Goal: Use online tool/utility: Utilize a website feature to perform a specific function

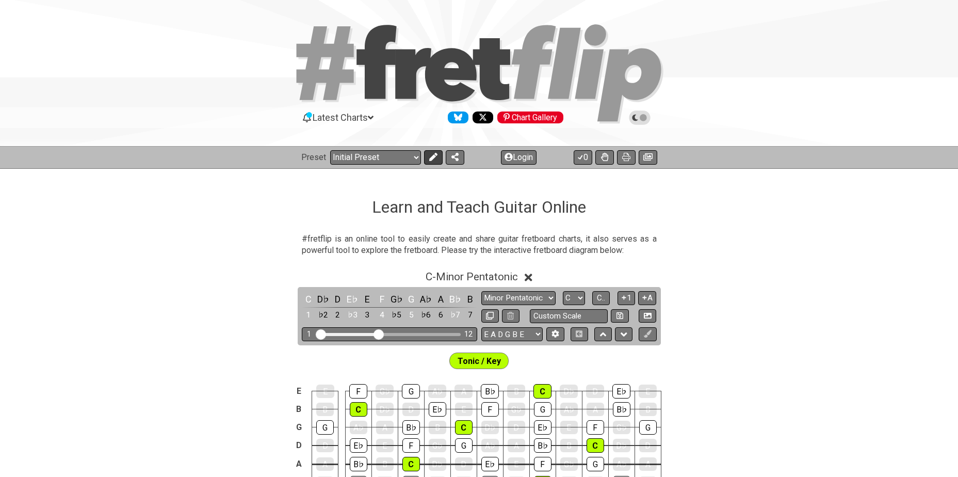
click at [430, 158] on icon at bounding box center [433, 157] width 8 height 8
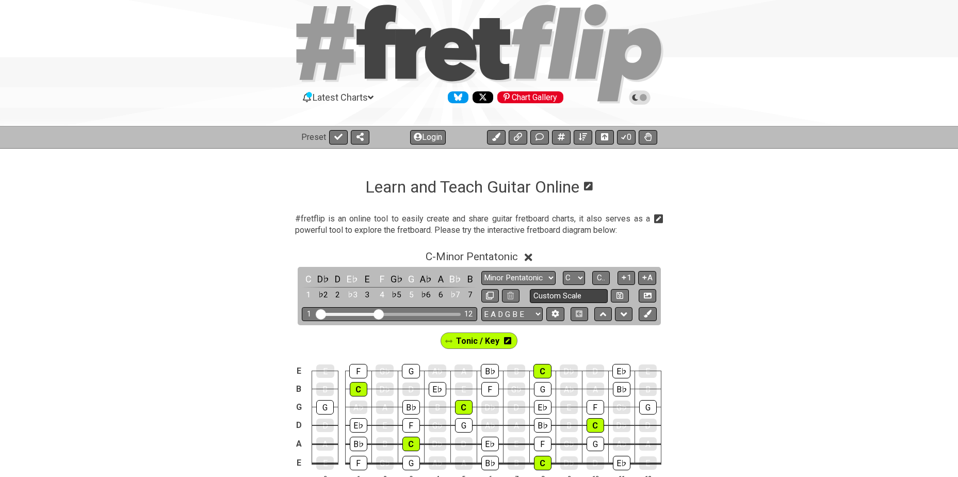
scroll to position [52, 0]
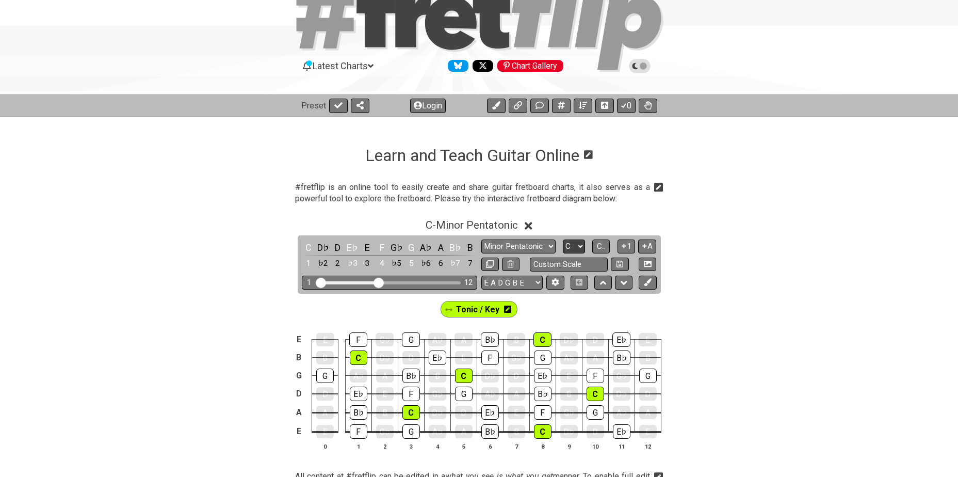
click at [578, 246] on select "A♭ A A♯ B♭ B C C♯ D♭ D D♯ E♭ E F F♯ G♭ G G♯" at bounding box center [574, 246] width 22 height 14
select select "Db"
click at [563, 239] on select "A♭ A A♯ B♭ B C C♯ D♭ D D♯ E♭ E F F♯ G♭ G G♯" at bounding box center [574, 246] width 22 height 14
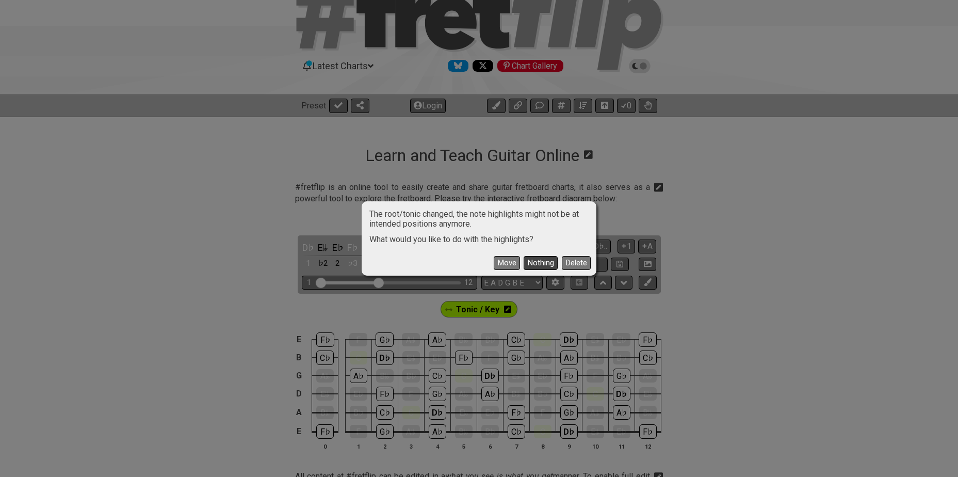
click at [532, 260] on button "Nothing" at bounding box center [541, 263] width 34 height 14
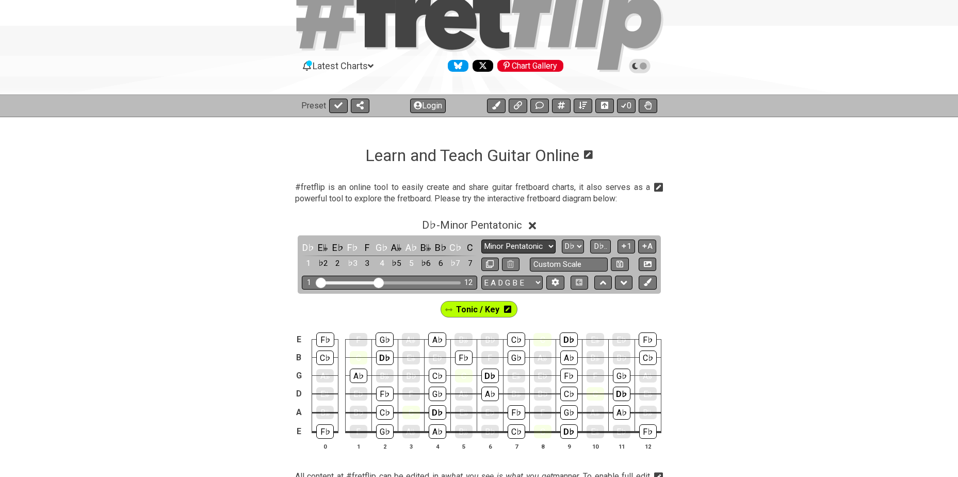
click at [520, 246] on select "Minor Pentatonic Click to edit Minor Pentatonic Major Pentatonic Minor Blues Ma…" at bounding box center [518, 246] width 74 height 14
select select "Minor / Aeolian"
click at [481, 239] on select "Minor Pentatonic Click to edit Minor Pentatonic Major Pentatonic Minor Blues Ma…" at bounding box center [518, 246] width 74 height 14
click at [498, 280] on select "E A D G B E E A D G B E E A D G B E B E A D F♯ B A D G C E A D A D G B E E♭ A♭ …" at bounding box center [511, 283] width 61 height 14
select select "A D G C F A D"
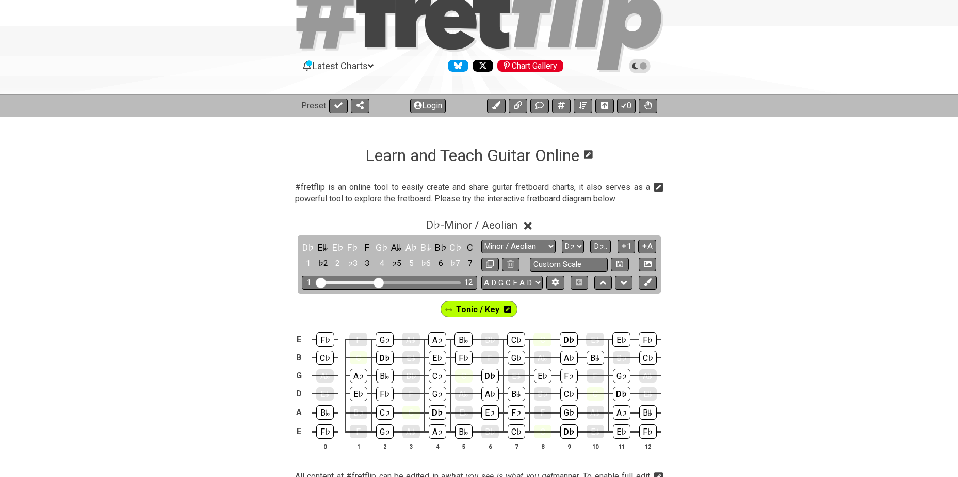
click at [481, 276] on select "E A D G B E E A D G B E E A D G B E B E A D F♯ B A D G C E A D A D G B E E♭ A♭ …" at bounding box center [511, 283] width 61 height 14
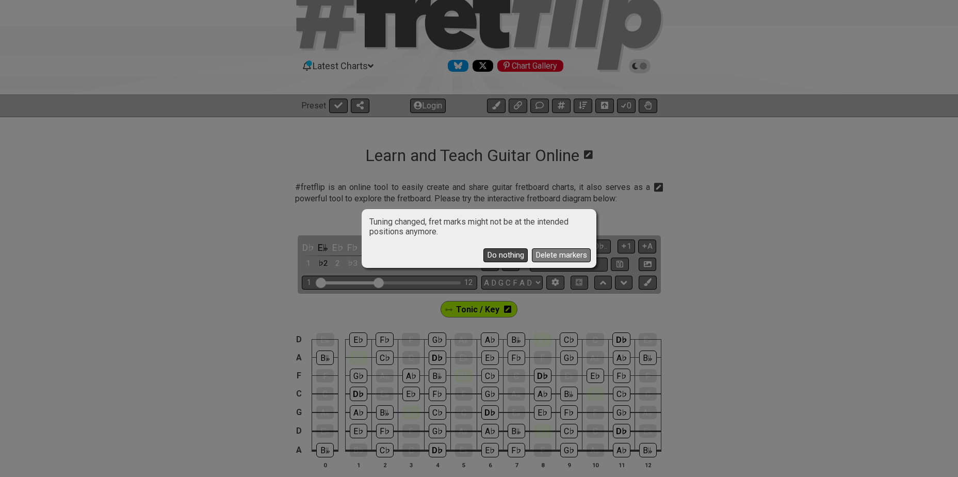
click at [505, 253] on button "Do nothing" at bounding box center [506, 255] width 44 height 14
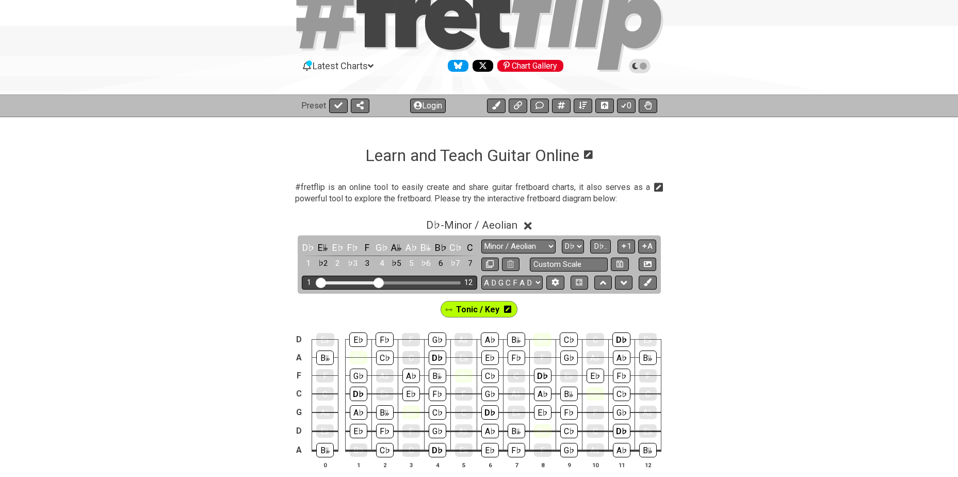
drag, startPoint x: 384, startPoint y: 281, endPoint x: 428, endPoint y: 281, distance: 43.3
click at [428, 281] on div "Visible fret range" at bounding box center [389, 282] width 143 height 3
drag, startPoint x: 382, startPoint y: 282, endPoint x: 441, endPoint y: 280, distance: 59.4
click at [441, 282] on input "Visible fret range" at bounding box center [389, 282] width 147 height 0
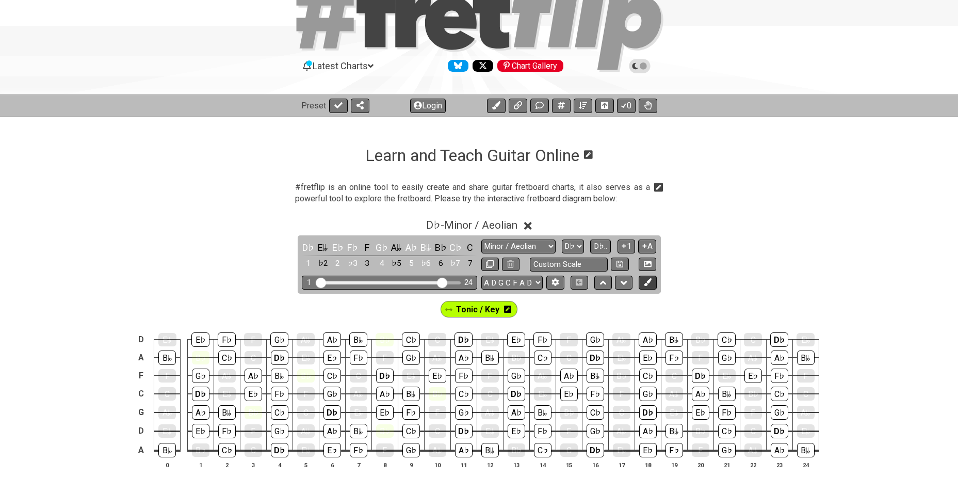
click at [645, 282] on icon at bounding box center [648, 282] width 8 height 8
click at [468, 310] on icon at bounding box center [466, 308] width 7 height 7
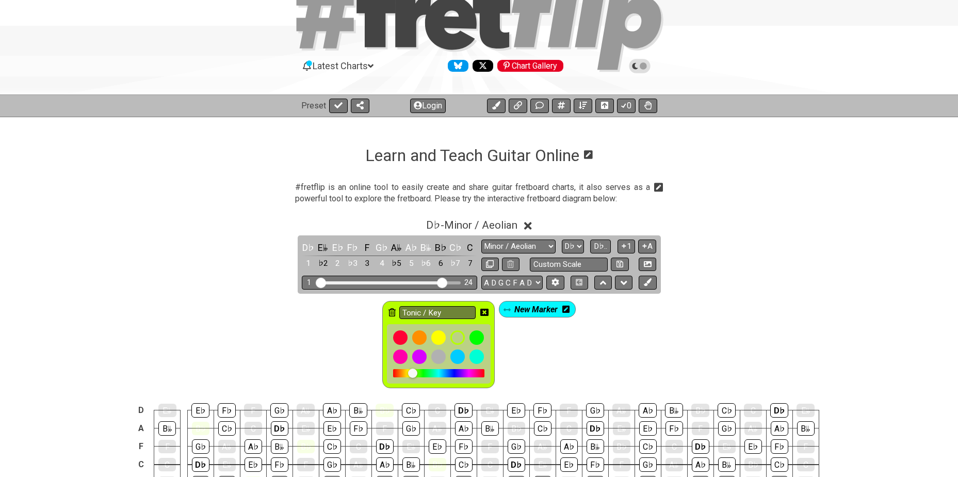
click at [394, 313] on icon at bounding box center [392, 312] width 7 height 8
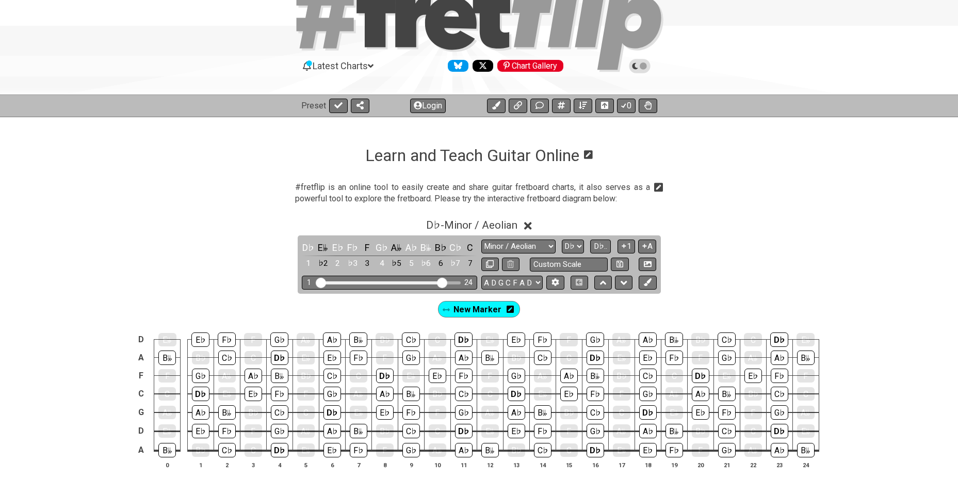
click at [511, 307] on icon at bounding box center [510, 308] width 7 height 7
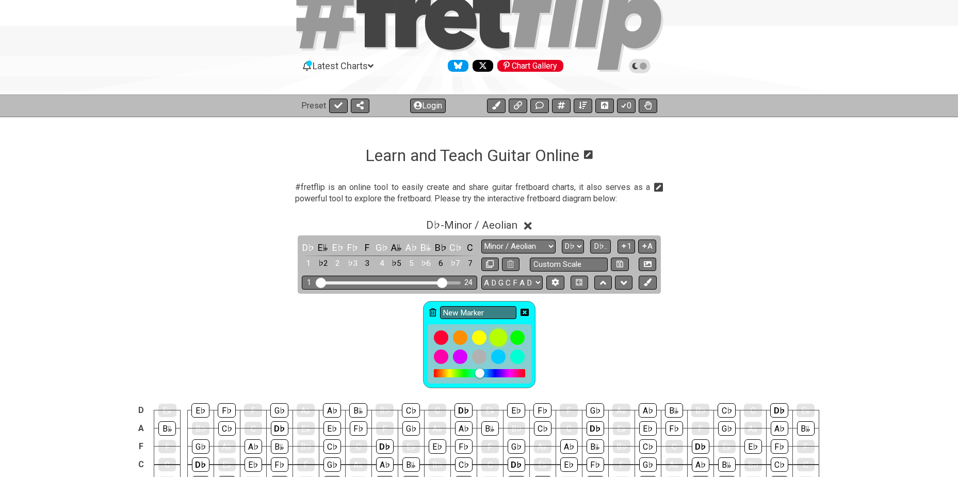
click at [496, 334] on div at bounding box center [499, 338] width 18 height 18
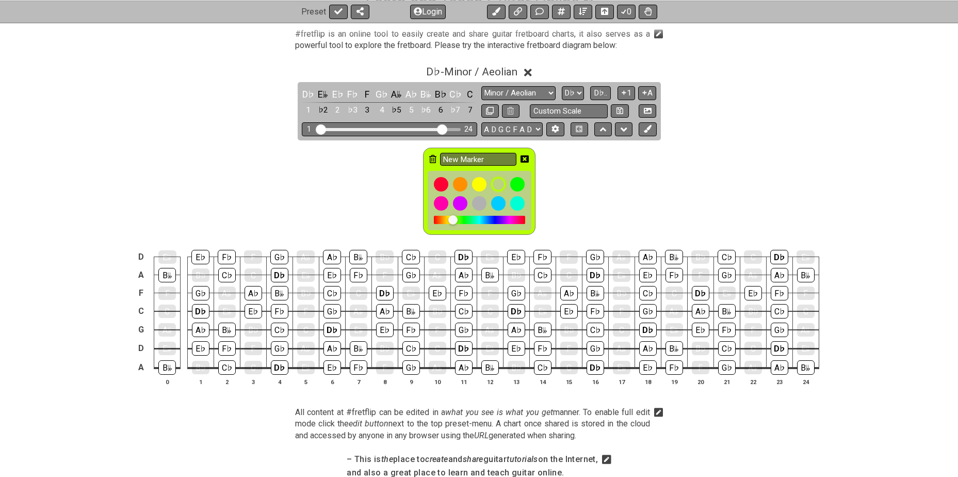
scroll to position [206, 0]
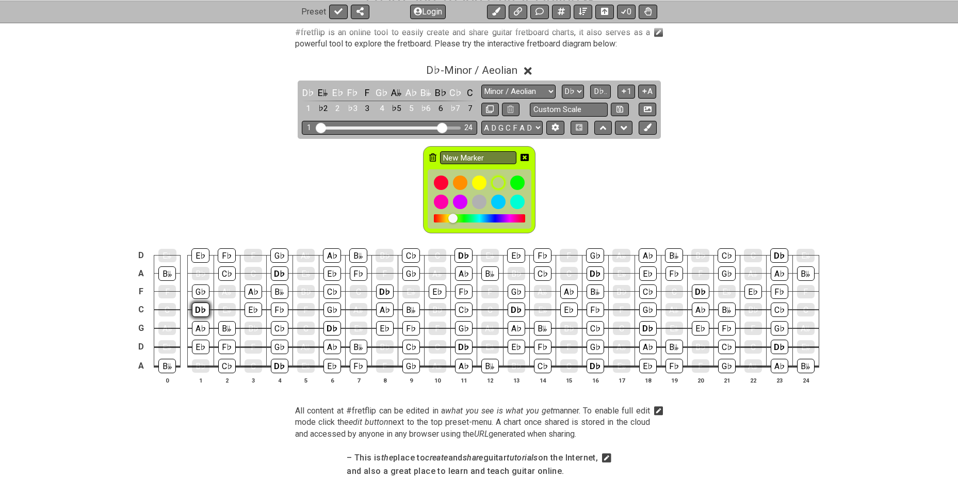
click at [200, 309] on div "D♭" at bounding box center [201, 309] width 18 height 14
click at [200, 311] on div "D♭" at bounding box center [201, 309] width 18 height 13
click at [524, 156] on icon at bounding box center [525, 157] width 8 height 7
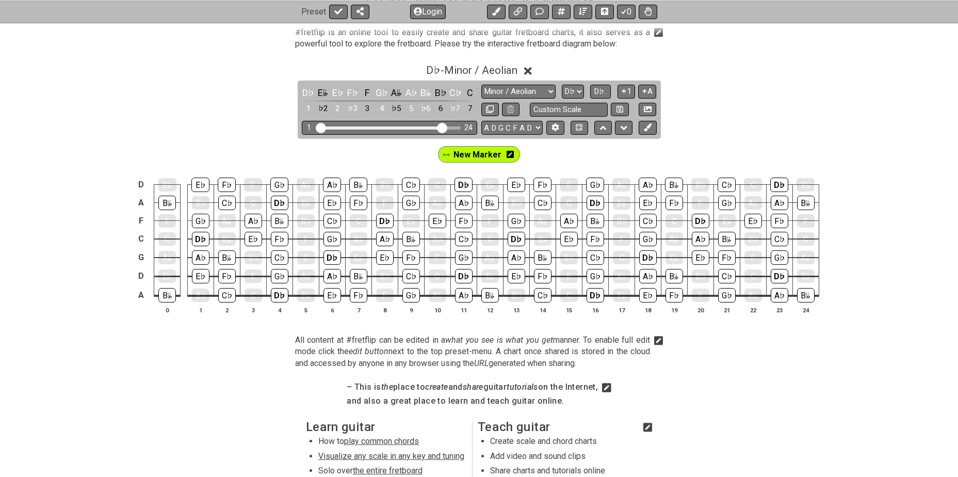
click at [510, 153] on icon at bounding box center [510, 154] width 7 height 7
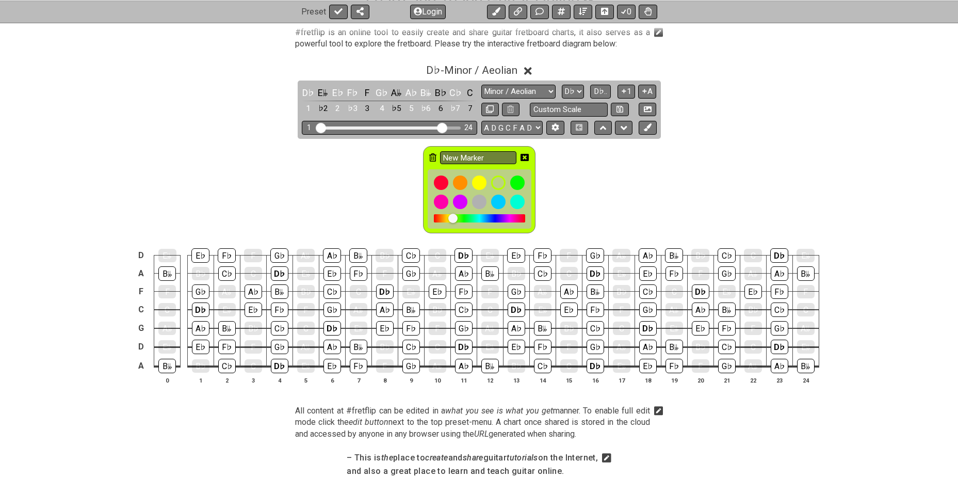
click at [432, 157] on icon at bounding box center [432, 157] width 7 height 8
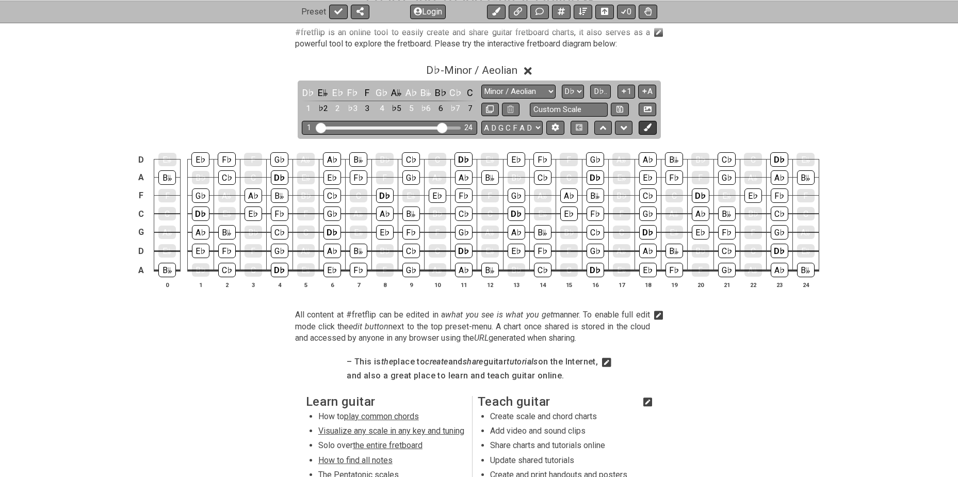
click at [648, 126] on icon at bounding box center [648, 127] width 8 height 8
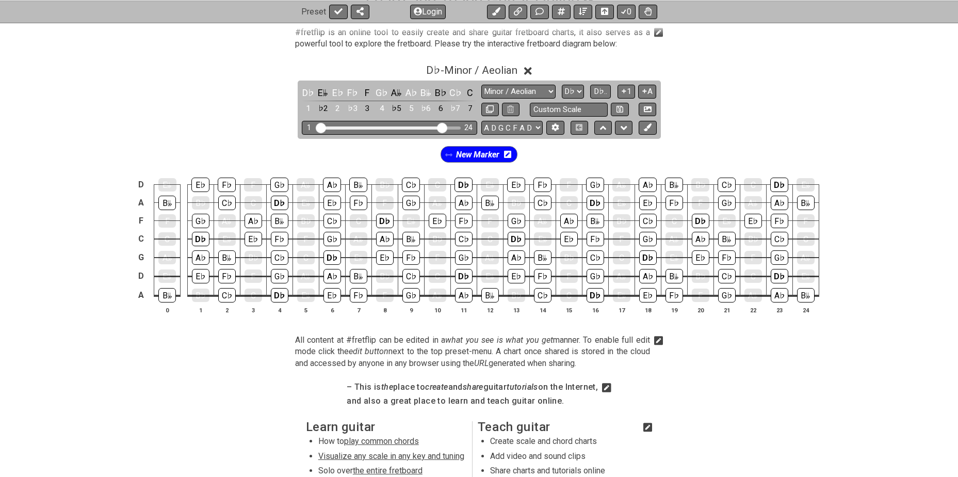
click at [509, 155] on icon at bounding box center [507, 154] width 7 height 7
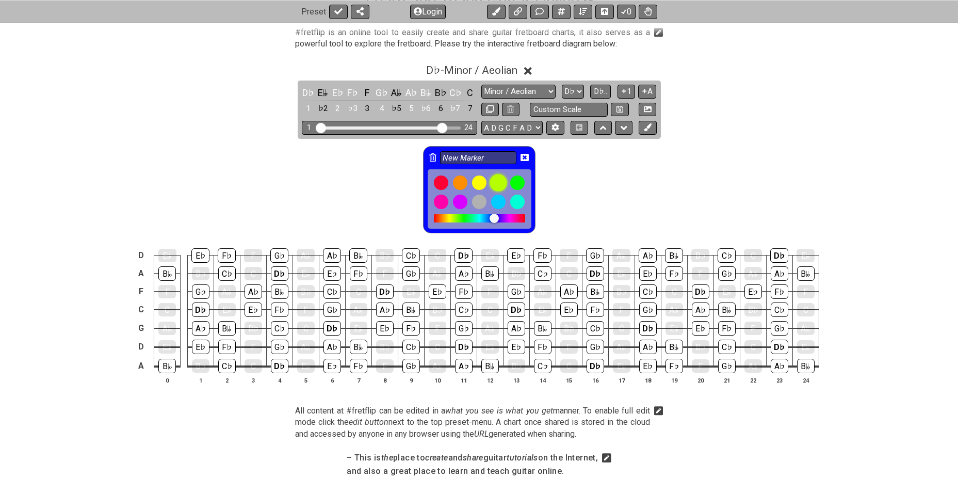
click at [500, 179] on div at bounding box center [499, 183] width 18 height 18
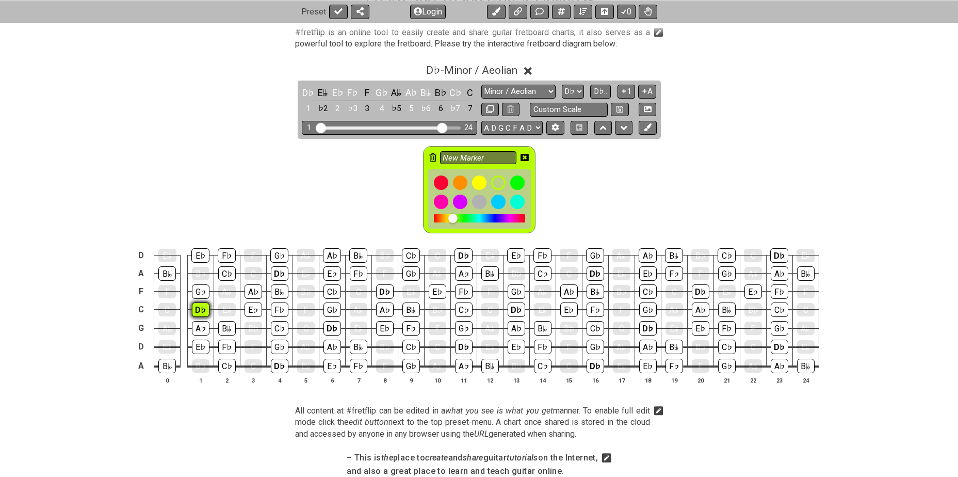
click at [203, 308] on div "D♭" at bounding box center [201, 309] width 18 height 14
click at [274, 273] on div "D♭" at bounding box center [280, 273] width 18 height 14
click at [278, 365] on div "D♭" at bounding box center [280, 366] width 18 height 14
click at [327, 331] on div "D♭" at bounding box center [333, 328] width 18 height 14
click at [381, 289] on div "D♭" at bounding box center [385, 291] width 18 height 14
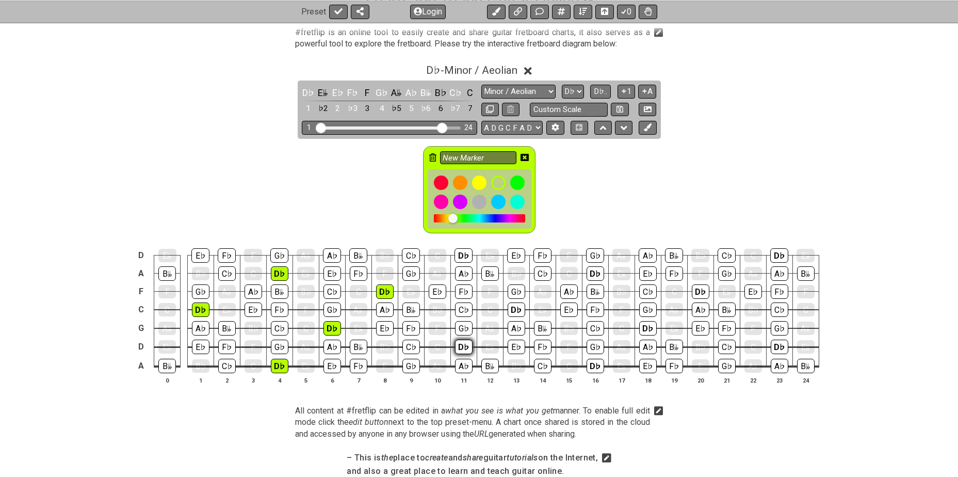
click at [457, 344] on div "D♭" at bounding box center [464, 347] width 18 height 14
click at [460, 253] on div "D♭" at bounding box center [464, 255] width 18 height 14
click at [518, 308] on div "D♭" at bounding box center [517, 309] width 18 height 14
click at [591, 271] on div "D♭" at bounding box center [596, 273] width 18 height 14
click at [601, 364] on div "D♭" at bounding box center [596, 366] width 18 height 14
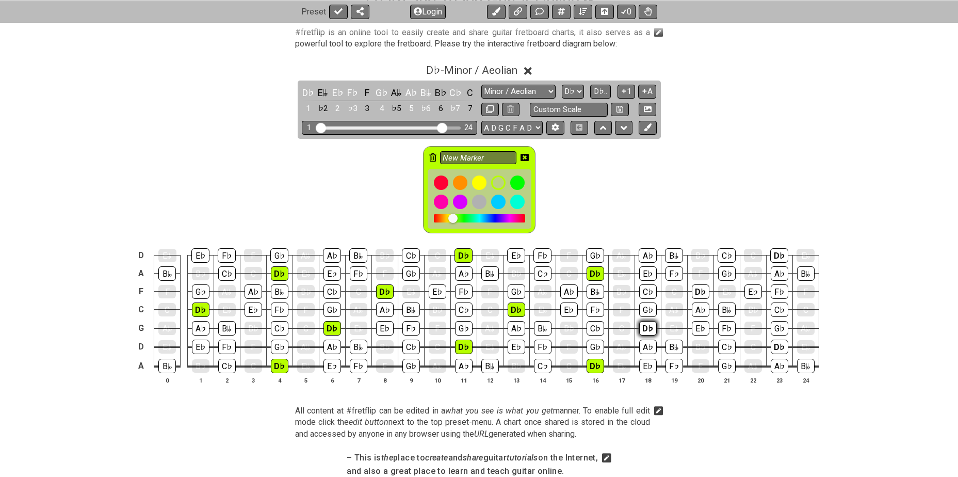
click at [647, 326] on div "D♭" at bounding box center [648, 328] width 18 height 14
click at [695, 288] on div "D♭" at bounding box center [701, 291] width 18 height 14
click at [776, 343] on div "D♭" at bounding box center [780, 347] width 18 height 14
click at [780, 261] on div "D♭" at bounding box center [779, 255] width 18 height 14
click at [525, 154] on icon at bounding box center [525, 157] width 8 height 7
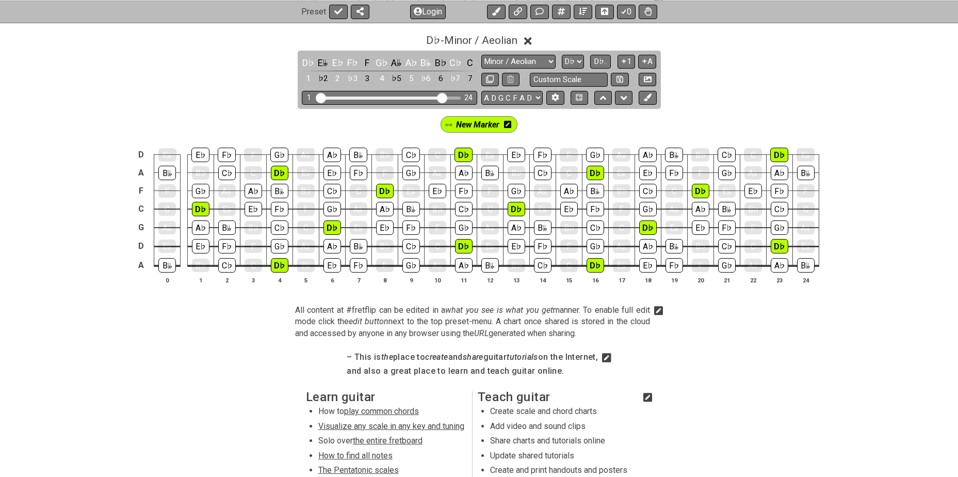
scroll to position [241, 0]
